Goal: Navigation & Orientation: Find specific page/section

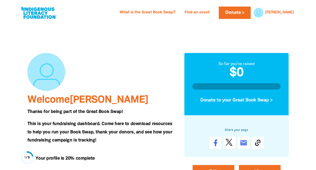
scroll to position [116, 0]
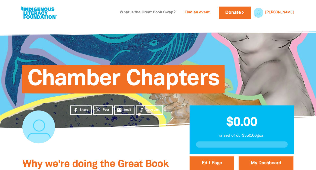
click at [172, 13] on link "What is the Great Book Swap?" at bounding box center [148, 13] width 62 height 8
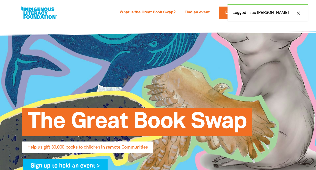
select select "AU"
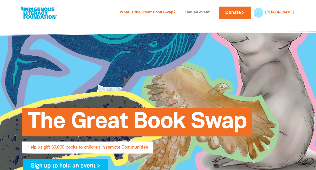
click at [213, 12] on link "Find an event" at bounding box center [197, 13] width 31 height 8
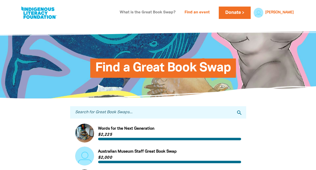
click at [168, 12] on link "What is the Great Book Swap?" at bounding box center [148, 13] width 62 height 8
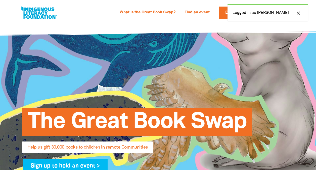
select select "AU"
